Goal: Task Accomplishment & Management: Manage account settings

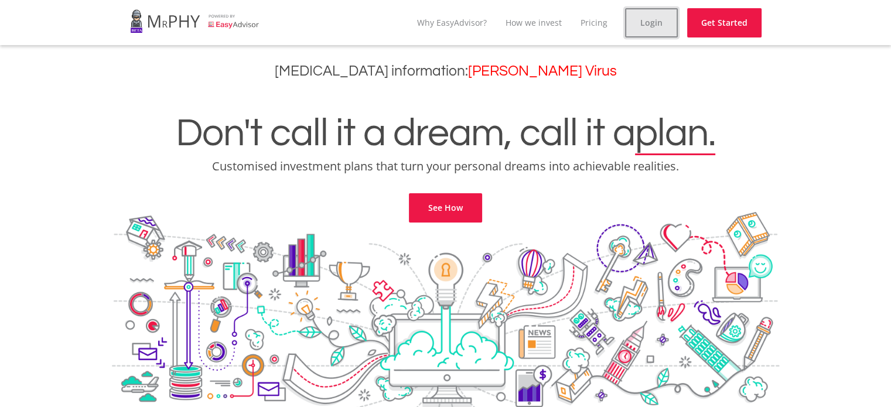
click at [651, 30] on link "Login" at bounding box center [651, 22] width 53 height 29
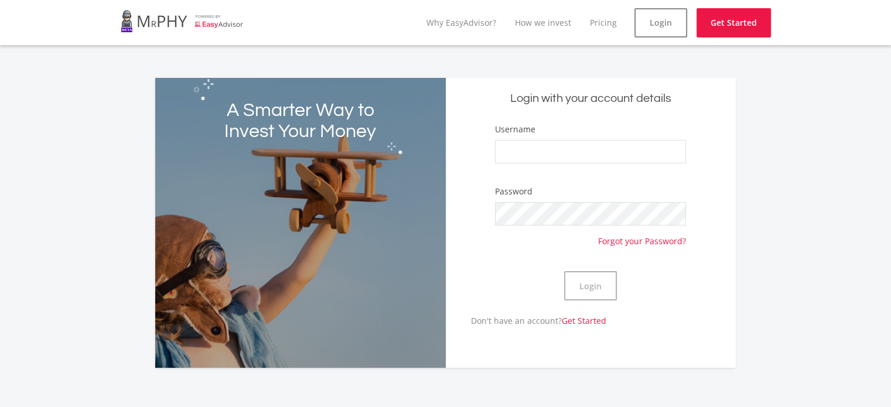
click at [578, 138] on div "Username" at bounding box center [590, 149] width 191 height 52
click at [580, 146] on input "Username" at bounding box center [590, 151] width 191 height 23
drag, startPoint x: 108, startPoint y: 131, endPoint x: 117, endPoint y: 111, distance: 21.5
click at [108, 126] on div "A Smarter Way to Invest Your Money Login with your account details Username Pas…" at bounding box center [445, 216] width 891 height 304
click at [838, 128] on div "A Smarter Way to Invest Your Money Login with your account details Username Pas…" at bounding box center [445, 216] width 891 height 304
